Goal: Find specific page/section: Find specific page/section

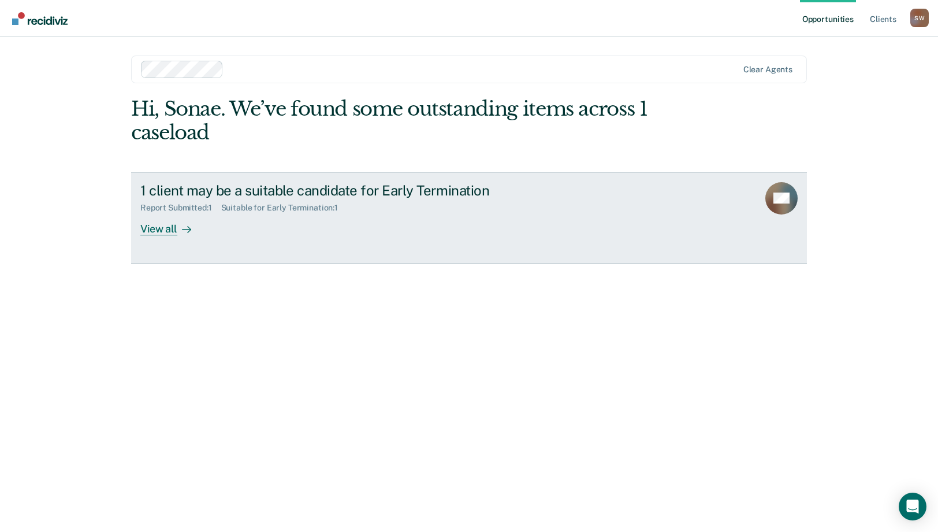
click at [147, 231] on div "View all" at bounding box center [172, 224] width 65 height 23
